Goal: Task Accomplishment & Management: Complete application form

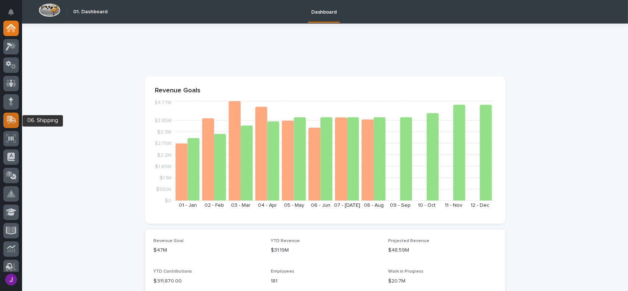
click at [12, 124] on icon at bounding box center [11, 120] width 11 height 8
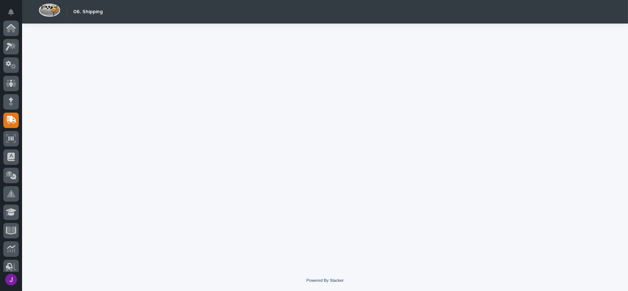
scroll to position [92, 0]
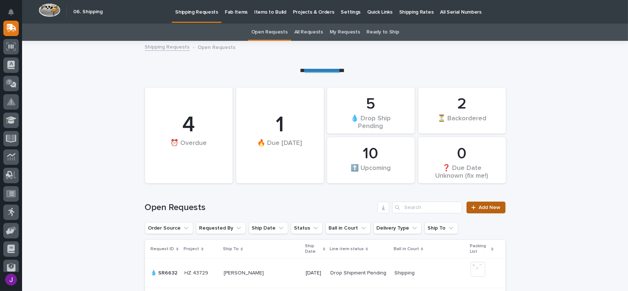
click at [475, 210] on link "Add New" at bounding box center [486, 208] width 39 height 12
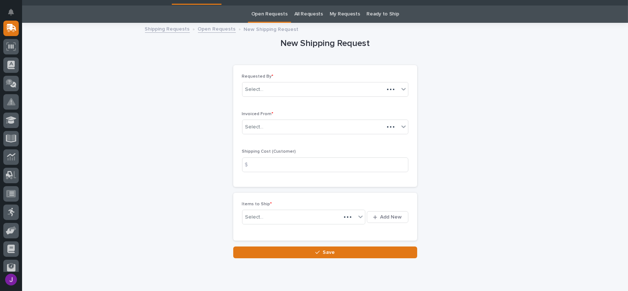
scroll to position [24, 0]
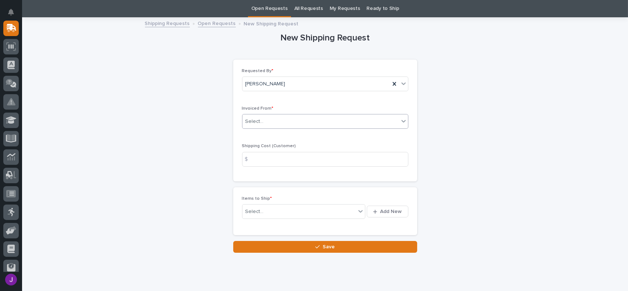
click at [285, 122] on div "Select..." at bounding box center [321, 122] width 156 height 12
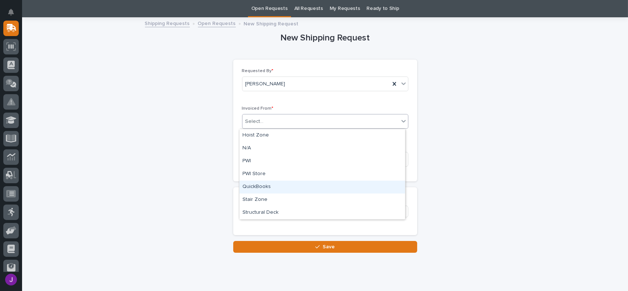
click at [257, 185] on div "QuickBooks" at bounding box center [323, 187] width 166 height 13
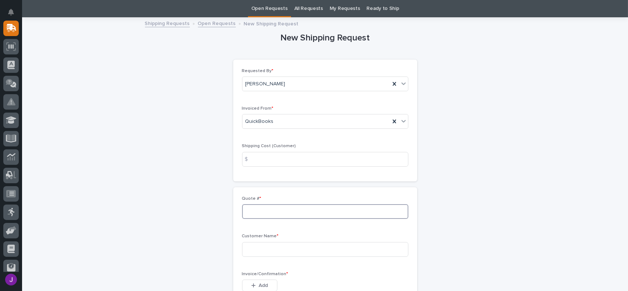
click at [257, 211] on input at bounding box center [325, 211] width 166 height 15
type input "136943"
click at [257, 251] on input at bounding box center [325, 249] width 166 height 15
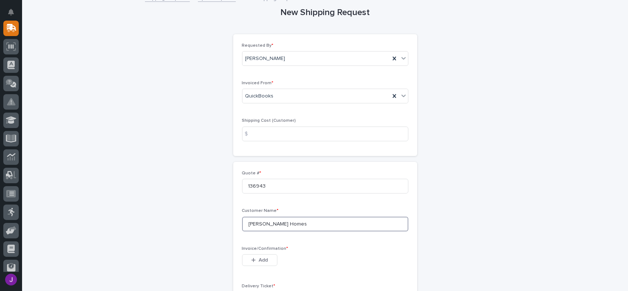
scroll to position [60, 0]
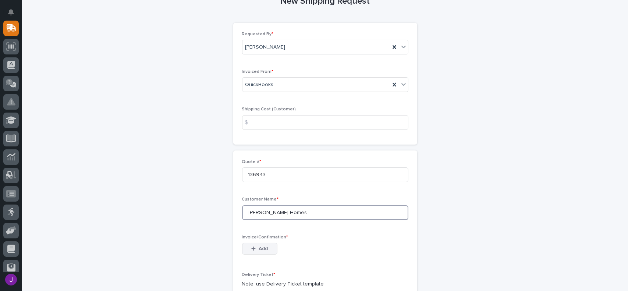
type input "Clayton Homes"
click at [259, 248] on span "Add" at bounding box center [263, 248] width 9 height 7
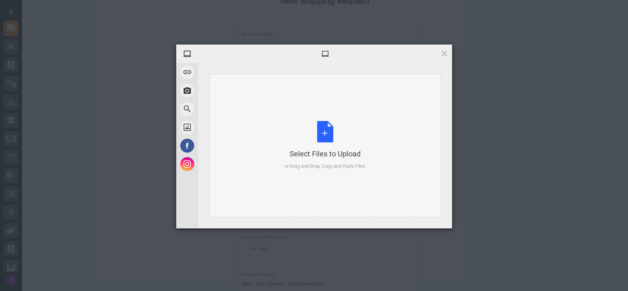
click at [329, 135] on div "Select Files to Upload or Drag and Drop, Copy and Paste Files" at bounding box center [325, 145] width 81 height 49
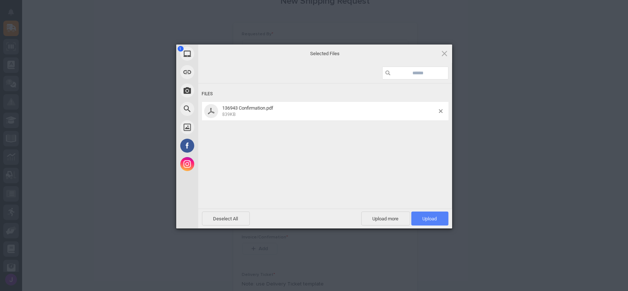
click at [439, 220] on span "Upload 1" at bounding box center [429, 219] width 37 height 14
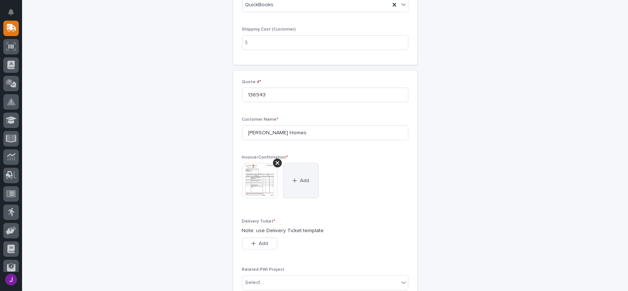
scroll to position [147, 0]
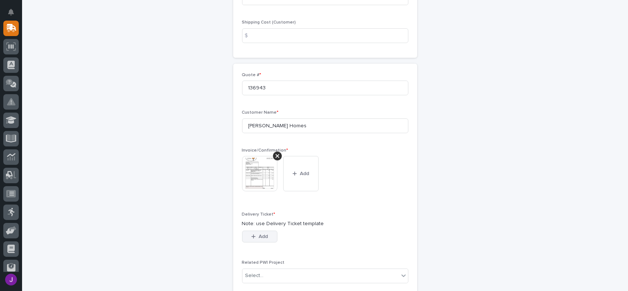
click at [268, 237] on button "Add" at bounding box center [259, 237] width 35 height 12
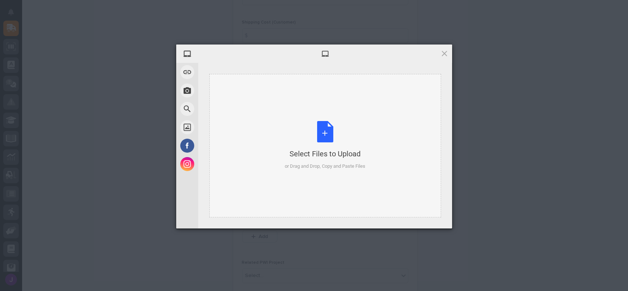
click at [323, 132] on div "Select Files to Upload or Drag and Drop, Copy and Paste Files" at bounding box center [325, 145] width 81 height 49
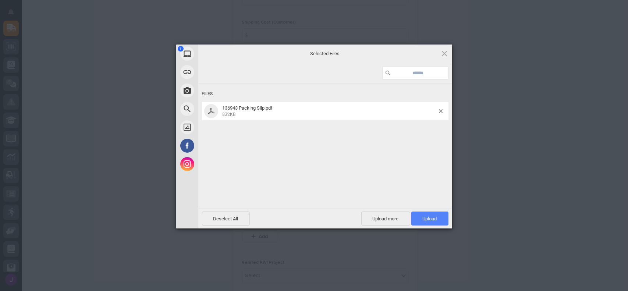
click at [434, 215] on span "Upload 1" at bounding box center [429, 219] width 37 height 14
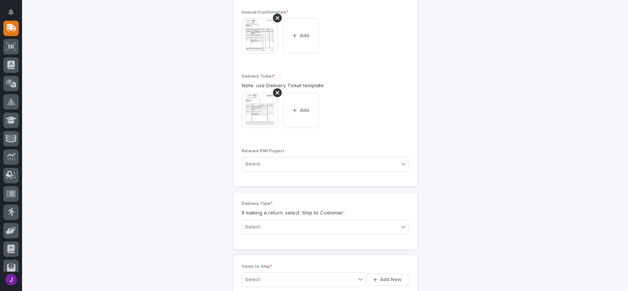
scroll to position [308, 0]
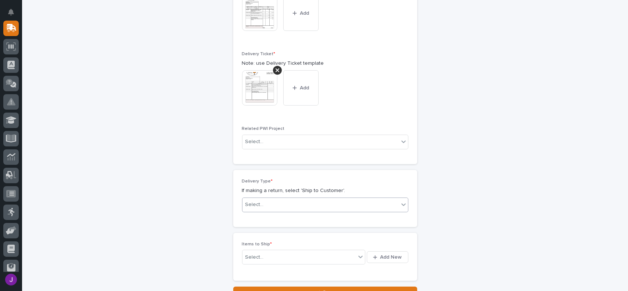
click at [307, 202] on div "Select..." at bounding box center [321, 205] width 156 height 12
click at [283, 217] on div "Ship to Customer" at bounding box center [323, 218] width 166 height 13
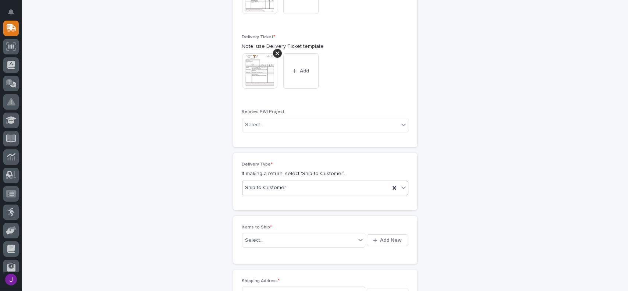
scroll to position [370, 0]
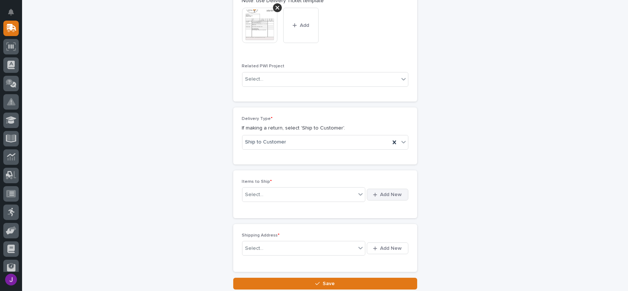
click at [389, 195] on span "Add New" at bounding box center [392, 194] width 22 height 7
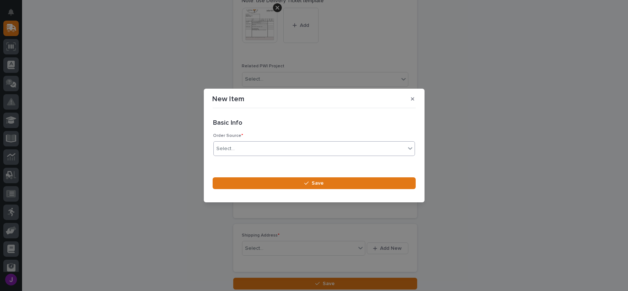
click at [230, 148] on div "Select..." at bounding box center [226, 149] width 18 height 8
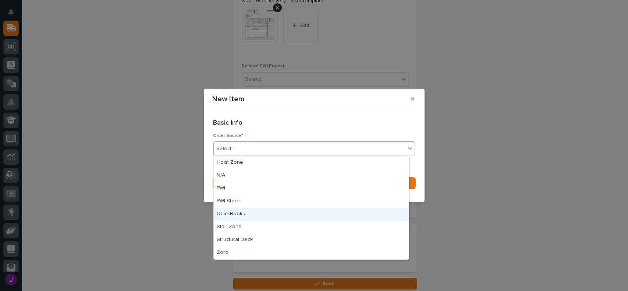
click at [234, 210] on div "QuickBooks" at bounding box center [311, 214] width 195 height 13
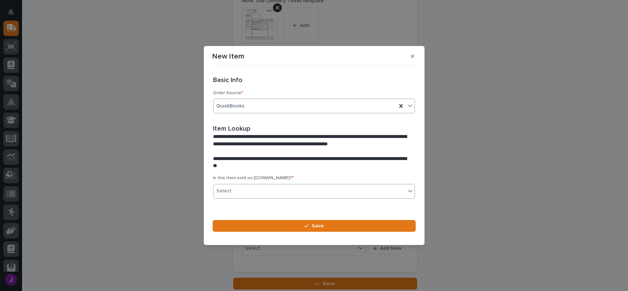
click at [244, 190] on div "Select..." at bounding box center [310, 191] width 192 height 12
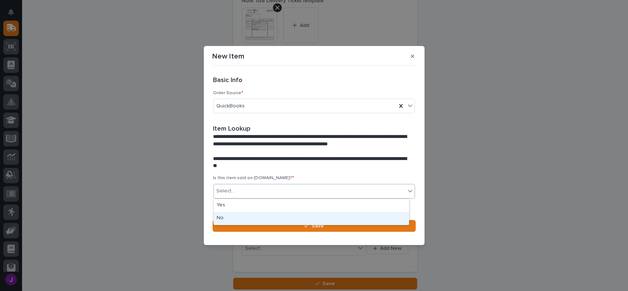
click at [234, 218] on div "No" at bounding box center [311, 218] width 195 height 13
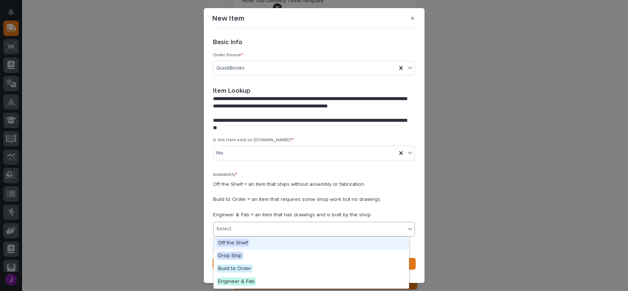
click at [244, 227] on div "Select..." at bounding box center [310, 229] width 192 height 12
click at [241, 241] on span "Off the Shelf" at bounding box center [233, 243] width 33 height 8
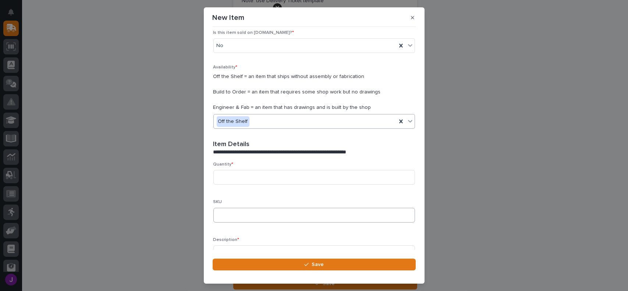
scroll to position [110, 0]
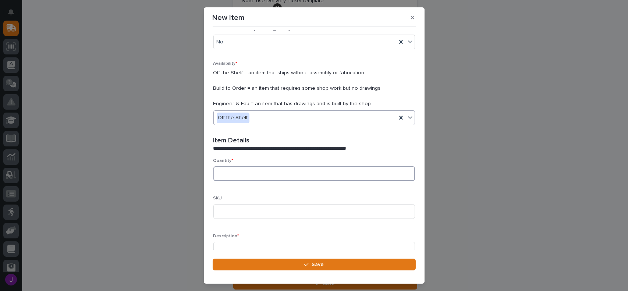
click at [225, 171] on input at bounding box center [314, 173] width 202 height 15
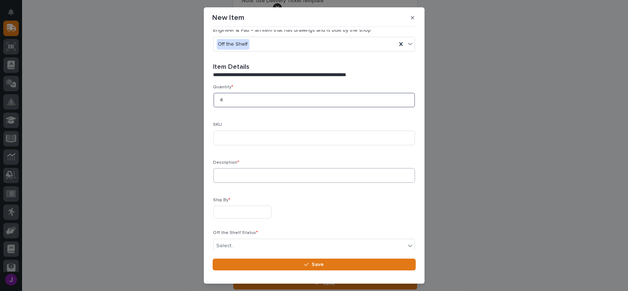
type input "4"
click at [231, 175] on input at bounding box center [314, 175] width 202 height 15
type input "Limit Switch, relays"
click at [230, 215] on input "text" at bounding box center [242, 212] width 58 height 13
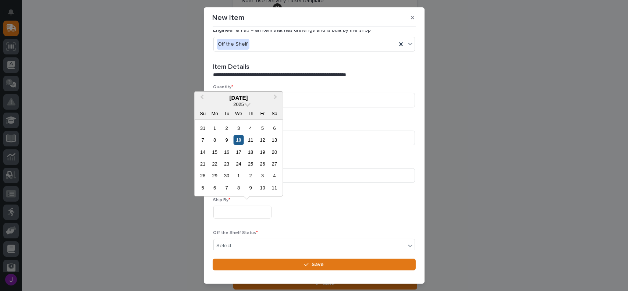
click at [237, 137] on div "10" at bounding box center [239, 140] width 10 height 10
type input "**********"
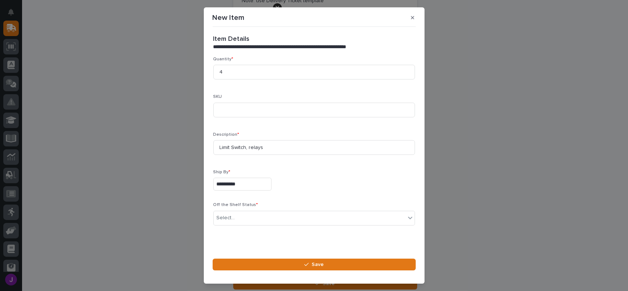
scroll to position [219, 0]
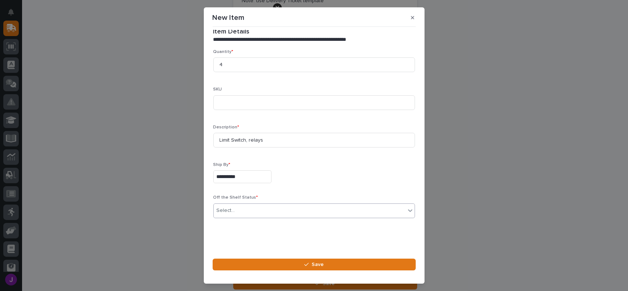
click at [242, 209] on div "Select..." at bounding box center [310, 211] width 192 height 12
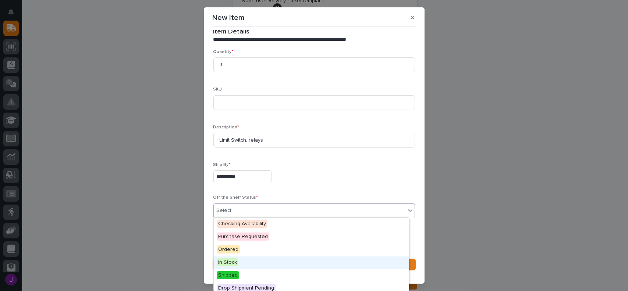
click at [235, 262] on span "In Stock" at bounding box center [228, 262] width 22 height 8
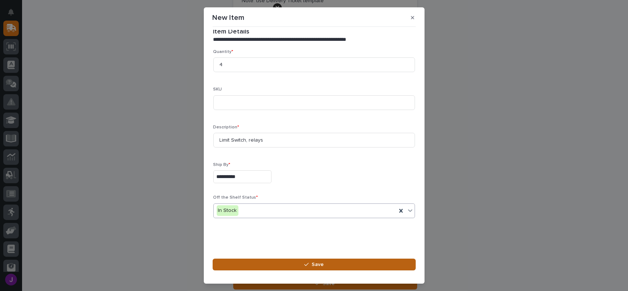
click at [298, 263] on button "Save" at bounding box center [314, 265] width 203 height 12
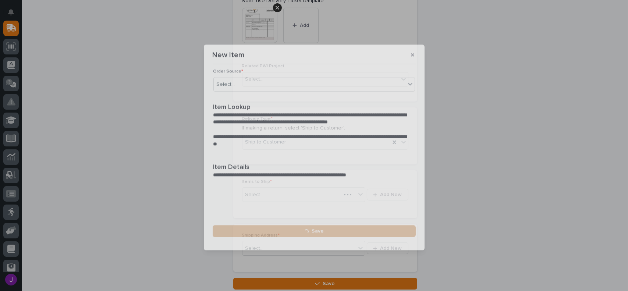
scroll to position [0, 0]
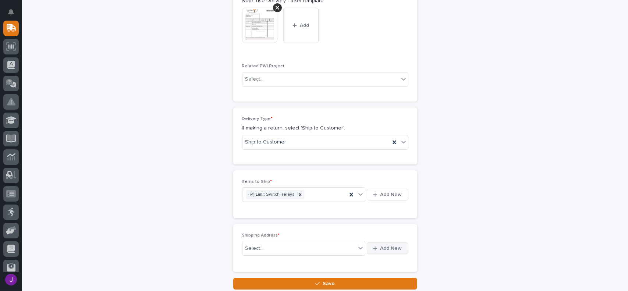
click at [390, 248] on span "Add New" at bounding box center [392, 248] width 22 height 7
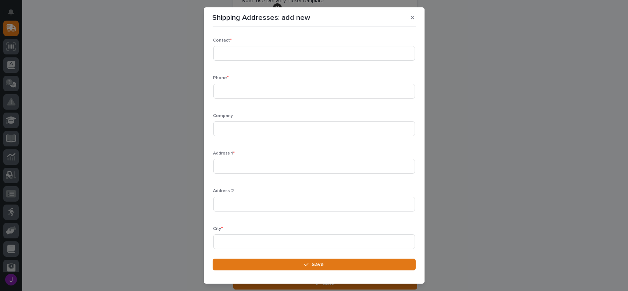
click at [183, 215] on div "Shipping Addresses: add new Loading... Saving… Loading... Saving… Loading... Sa…" at bounding box center [314, 145] width 628 height 291
click at [411, 21] on button "button" at bounding box center [413, 18] width 12 height 12
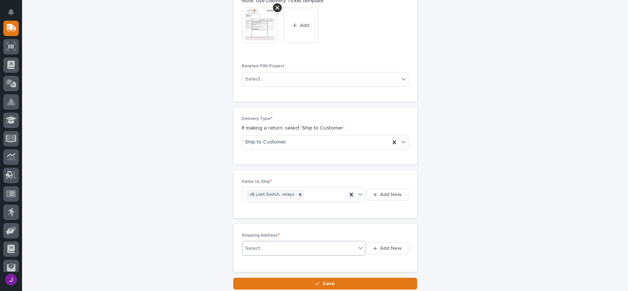
click at [271, 245] on div "Select..." at bounding box center [300, 249] width 114 height 12
type input "*"
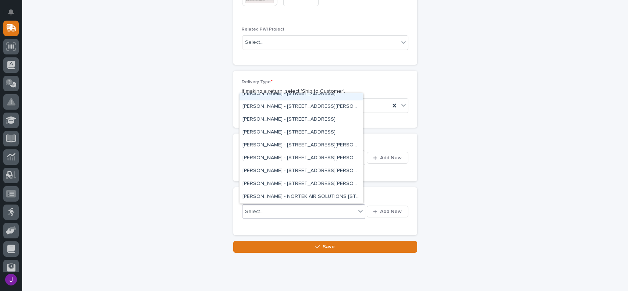
scroll to position [1030, 0]
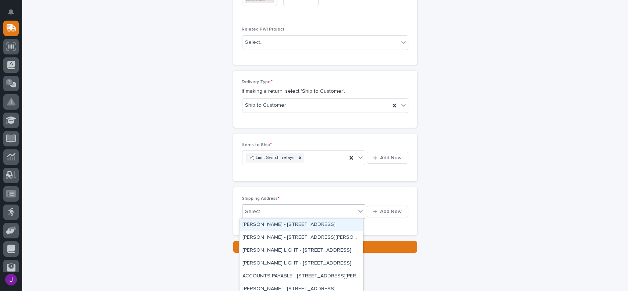
click at [247, 209] on div "Select..." at bounding box center [254, 212] width 18 height 8
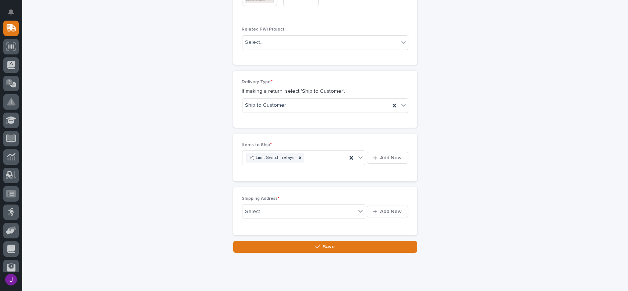
drag, startPoint x: 247, startPoint y: 209, endPoint x: 219, endPoint y: 192, distance: 32.5
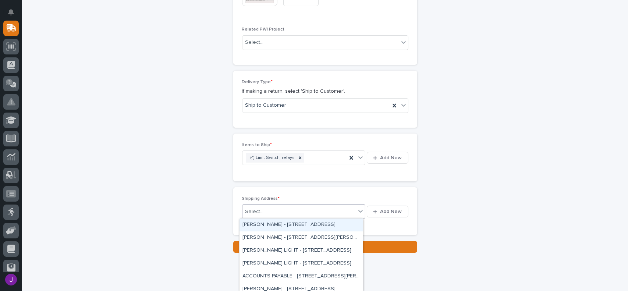
click at [261, 217] on div "Select..." at bounding box center [304, 211] width 124 height 15
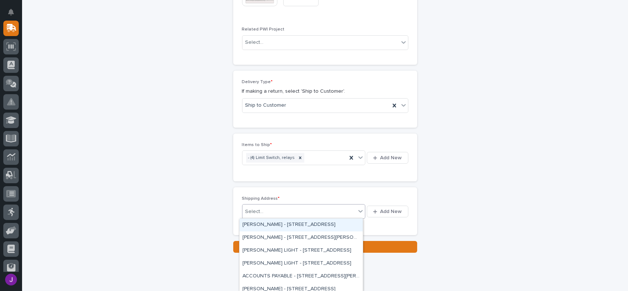
click at [294, 213] on div "Select..." at bounding box center [300, 212] width 114 height 12
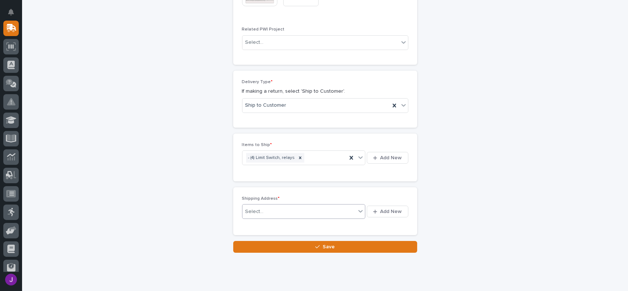
drag, startPoint x: 294, startPoint y: 213, endPoint x: 445, endPoint y: 192, distance: 151.6
click at [346, 210] on div "Select..." at bounding box center [300, 212] width 114 height 12
drag, startPoint x: 346, startPoint y: 210, endPoint x: 114, endPoint y: 142, distance: 241.5
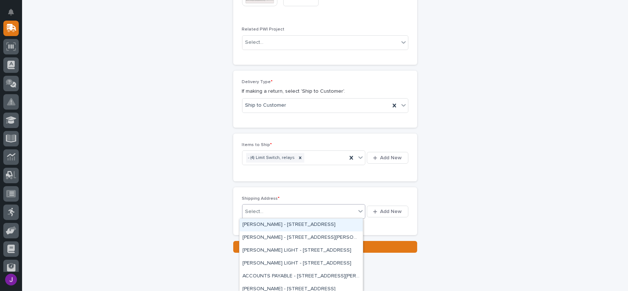
click at [251, 208] on div "Select..." at bounding box center [254, 212] width 18 height 8
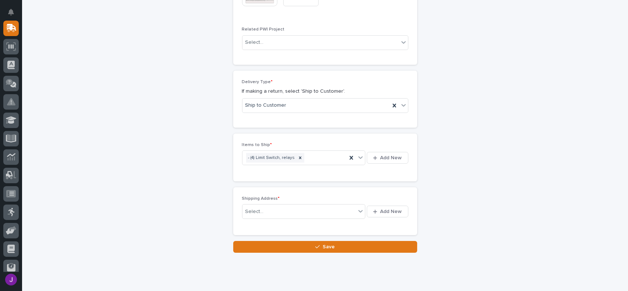
drag, startPoint x: 251, startPoint y: 208, endPoint x: 181, endPoint y: 92, distance: 135.1
click at [269, 213] on div "Select..." at bounding box center [300, 212] width 114 height 12
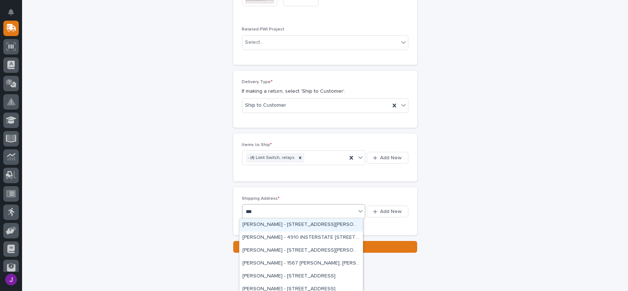
type input "***"
click at [393, 188] on div "Shipping Address * option BECKY WILKINSON - 2910 W LEFEVRE RD, STERLING, IL 610…" at bounding box center [325, 211] width 184 height 48
click at [255, 209] on div "Select..." at bounding box center [254, 212] width 18 height 8
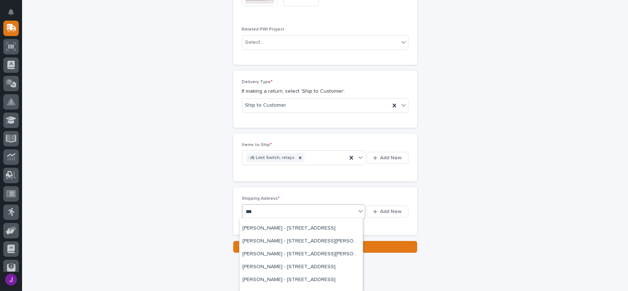
scroll to position [0, 0]
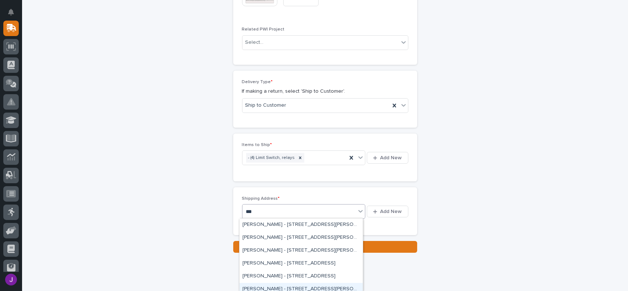
type input "***"
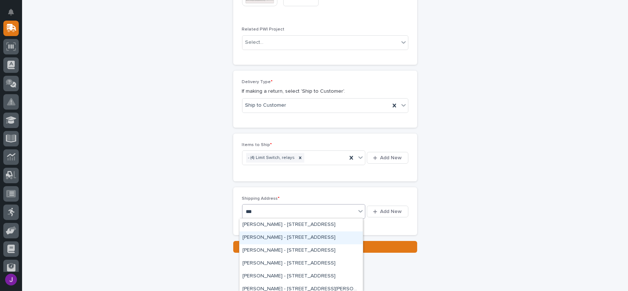
scroll to position [294, 0]
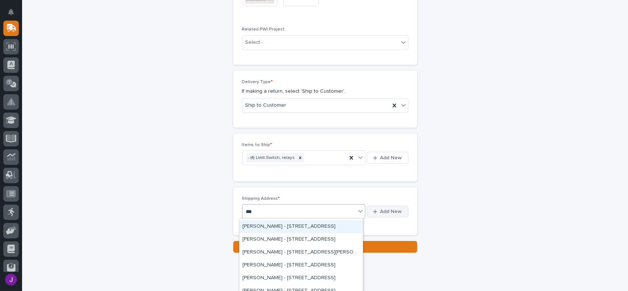
type input "***"
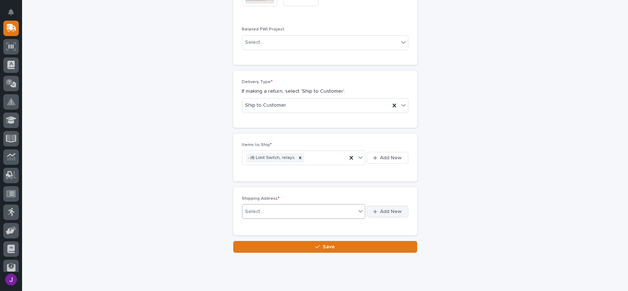
click at [386, 212] on span "Add New" at bounding box center [392, 211] width 22 height 7
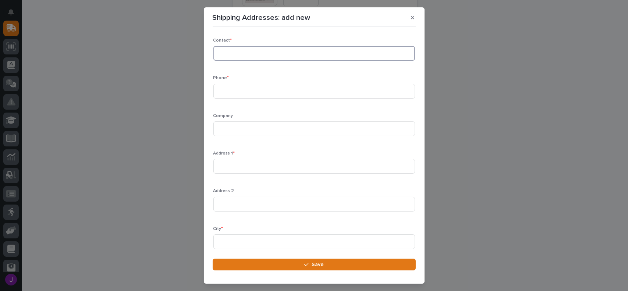
click at [237, 52] on input at bounding box center [314, 53] width 202 height 15
type input "Kevin Littleton"
click at [229, 89] on input at bounding box center [314, 91] width 202 height 15
click at [226, 131] on input at bounding box center [314, 128] width 202 height 15
type input "Clayton Homes"
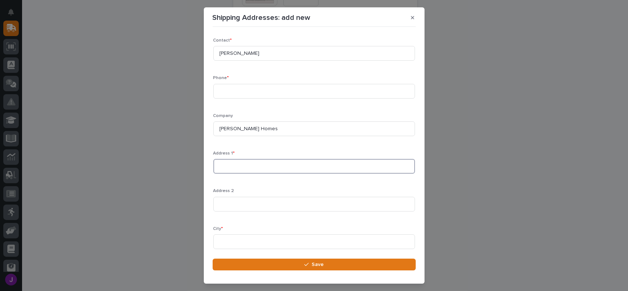
click at [223, 167] on input at bounding box center [314, 166] width 202 height 15
paste input "901 McNutt Road Conway, AR 72032"
type input "901 McNutt Road Conway, AR 72032"
click at [223, 238] on input at bounding box center [314, 241] width 202 height 15
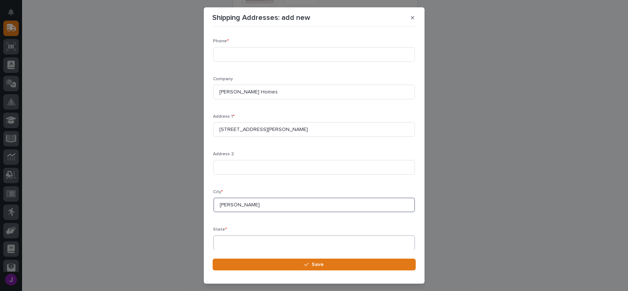
type input "Conway"
click at [230, 246] on input at bounding box center [314, 243] width 202 height 15
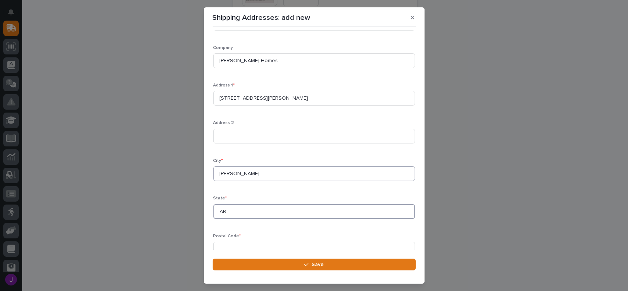
scroll to position [74, 0]
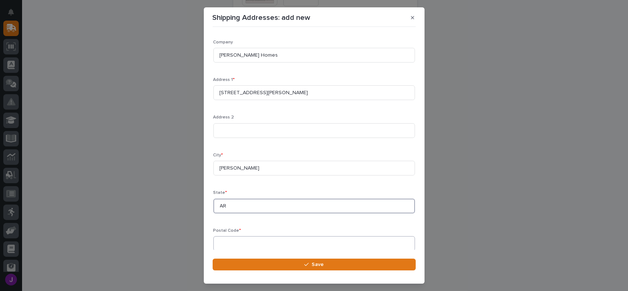
type input "AR"
click at [230, 242] on input at bounding box center [314, 243] width 202 height 15
type input "72032"
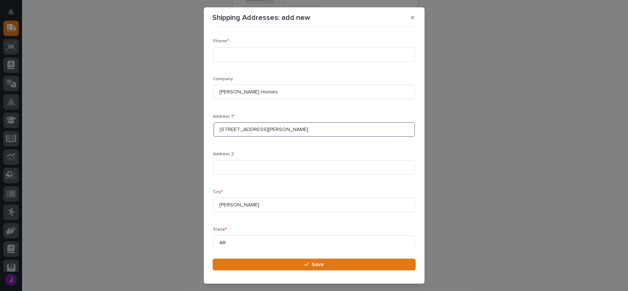
click at [313, 130] on input "901 McNutt Road Conway, AR 72032" at bounding box center [314, 129] width 202 height 15
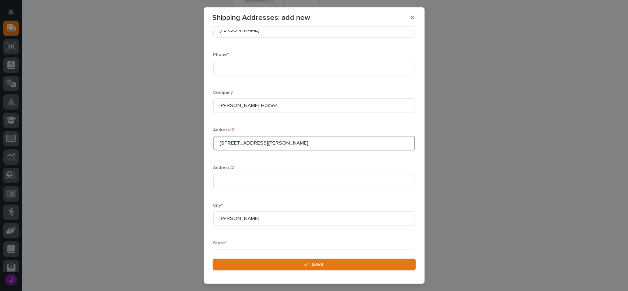
scroll to position [0, 0]
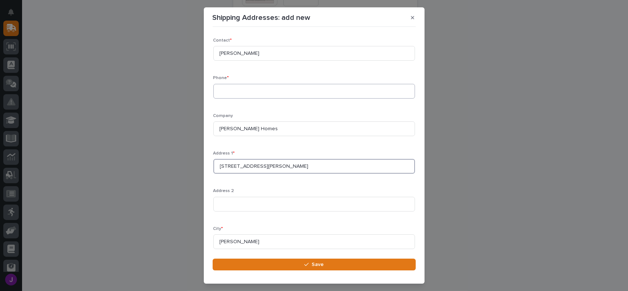
type input "901 McNutt Road"
click at [221, 92] on input at bounding box center [314, 91] width 202 height 15
type input "5"
click at [217, 91] on input "8675309" at bounding box center [314, 91] width 202 height 15
click at [238, 90] on input "555-8675309" at bounding box center [314, 91] width 202 height 15
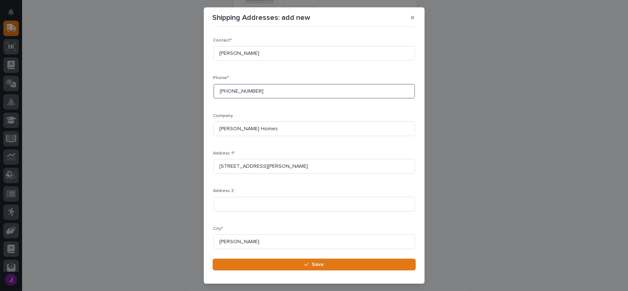
type input "555-867-5309"
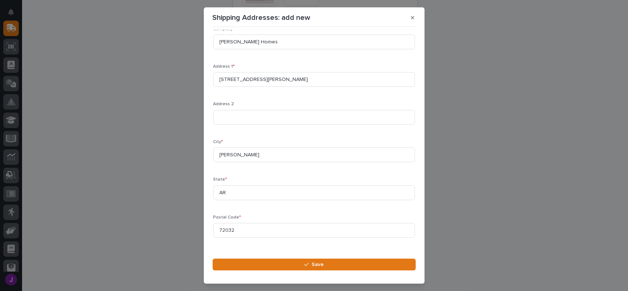
scroll to position [97, 0]
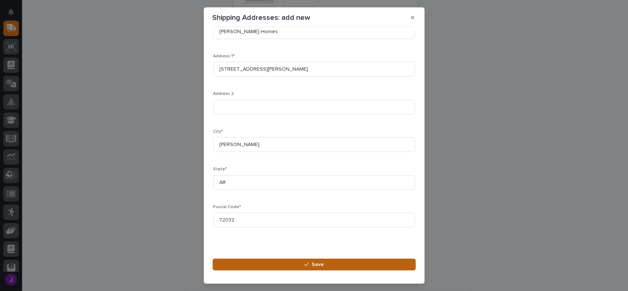
click at [327, 262] on button "Save" at bounding box center [314, 265] width 203 height 12
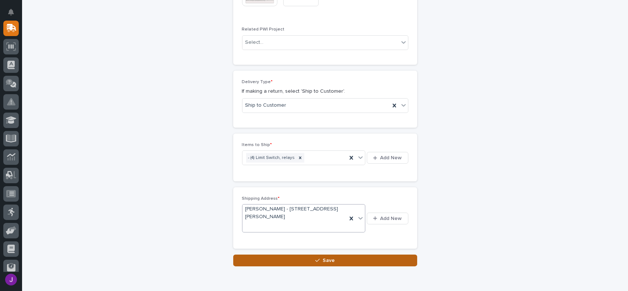
click at [336, 263] on button "Save" at bounding box center [325, 261] width 184 height 12
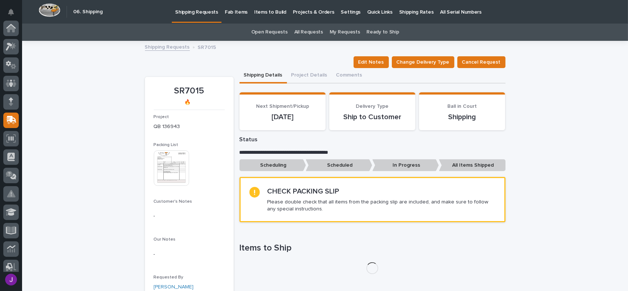
scroll to position [92, 0]
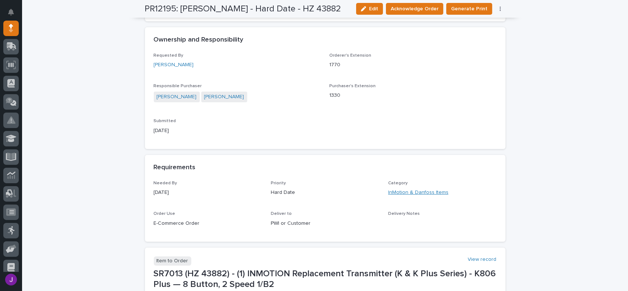
scroll to position [331, 0]
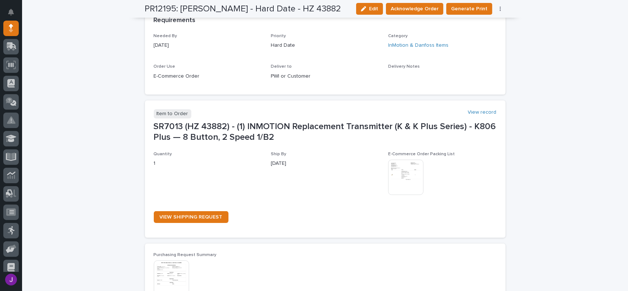
click at [411, 189] on img at bounding box center [405, 177] width 35 height 35
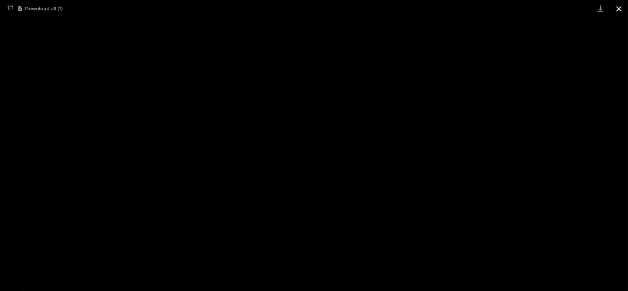
click at [624, 11] on button "Close gallery" at bounding box center [619, 8] width 18 height 17
